Goal: Find specific page/section: Find specific page/section

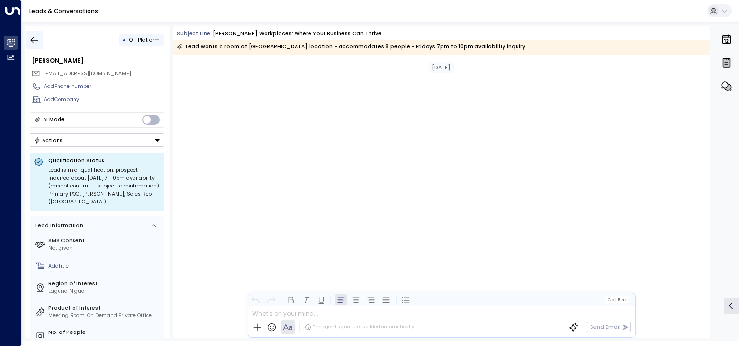
scroll to position [1206, 0]
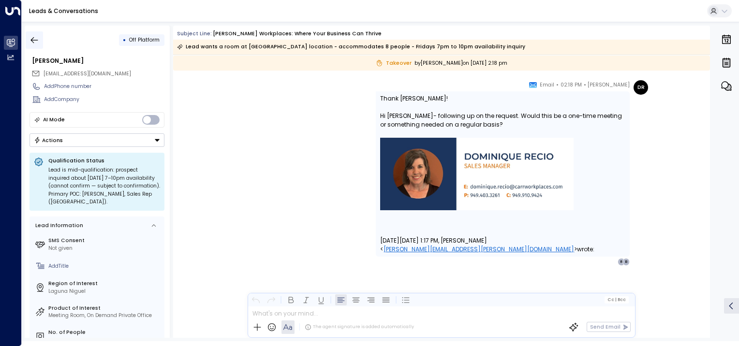
click at [36, 38] on icon "button" at bounding box center [35, 40] width 10 height 10
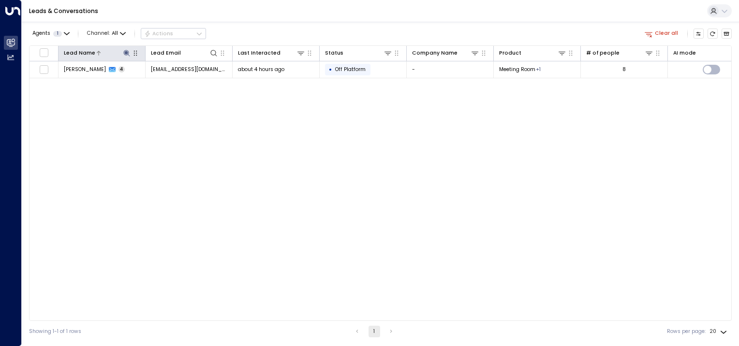
click at [125, 54] on icon at bounding box center [126, 53] width 6 height 6
type input "*"
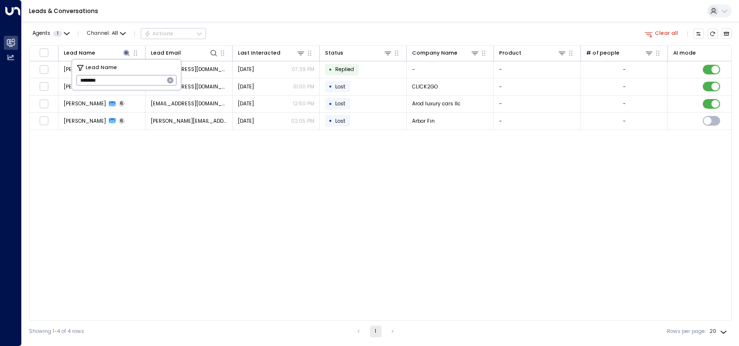
type input "*********"
click at [87, 172] on div "Lead Name Lead Email Last Interacted Status Company Name Product # of people AI…" at bounding box center [380, 183] width 703 height 276
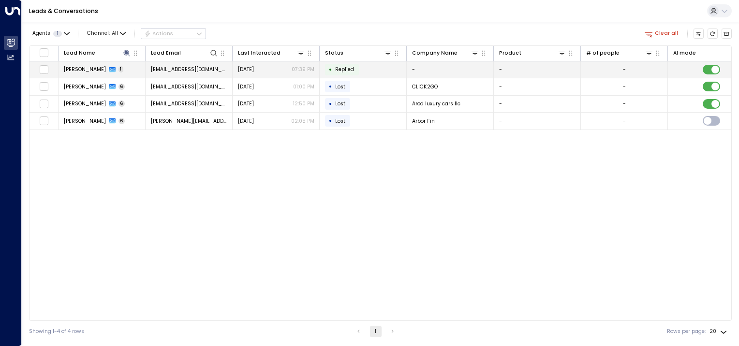
click at [89, 66] on span "Melissa Rodriguez" at bounding box center [85, 69] width 42 height 7
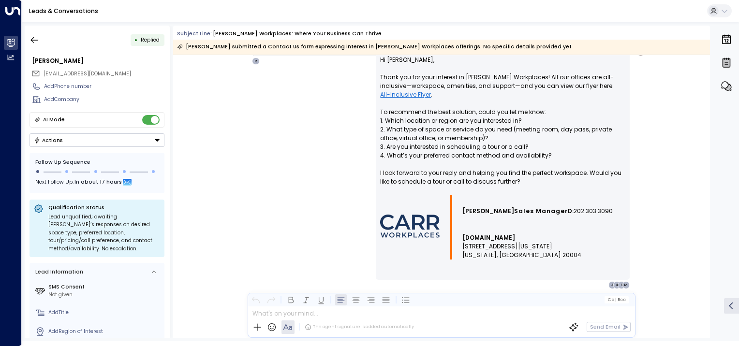
scroll to position [478, 0]
